Goal: Task Accomplishment & Management: Manage account settings

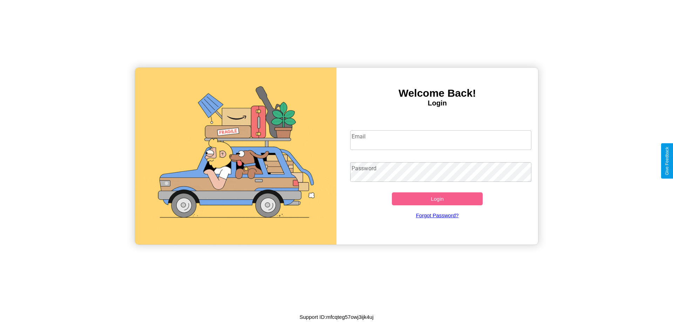
click at [441, 140] on input "Email" at bounding box center [441, 140] width 182 height 20
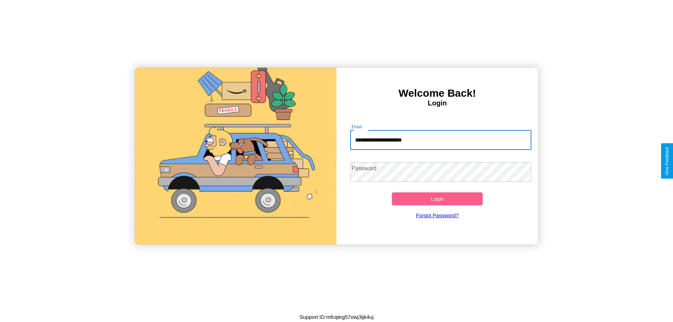
type input "**********"
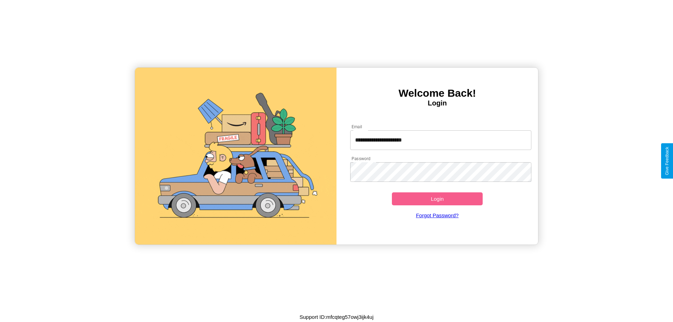
click at [437, 199] on button "Login" at bounding box center [437, 199] width 91 height 13
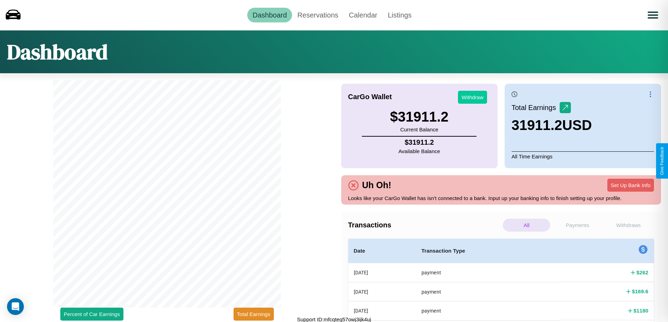
click at [472, 97] on button "Withdraw" at bounding box center [472, 97] width 29 height 13
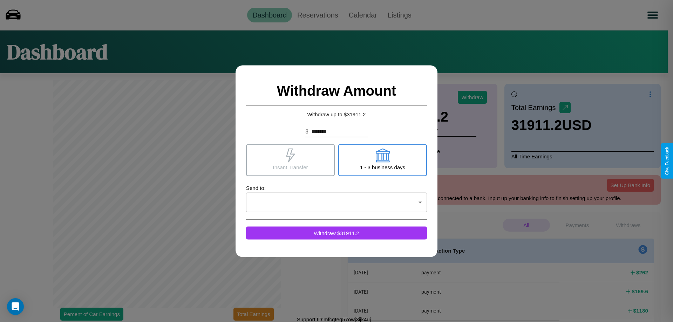
click at [290, 160] on icon at bounding box center [290, 155] width 9 height 14
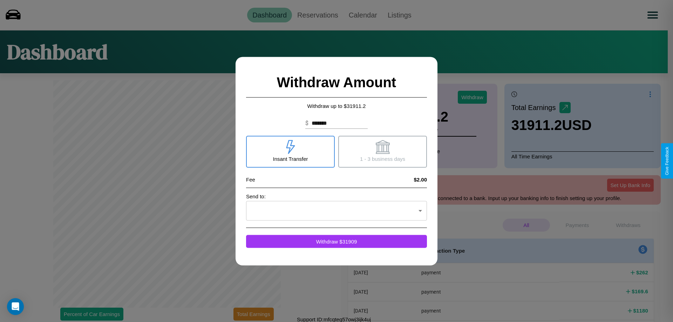
click at [383, 152] on icon at bounding box center [383, 147] width 14 height 14
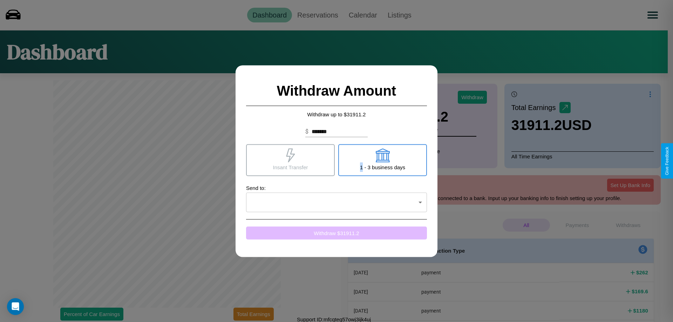
click at [337, 233] on button "Withdraw $ 31911.2" at bounding box center [336, 233] width 181 height 13
